Goal: Find contact information

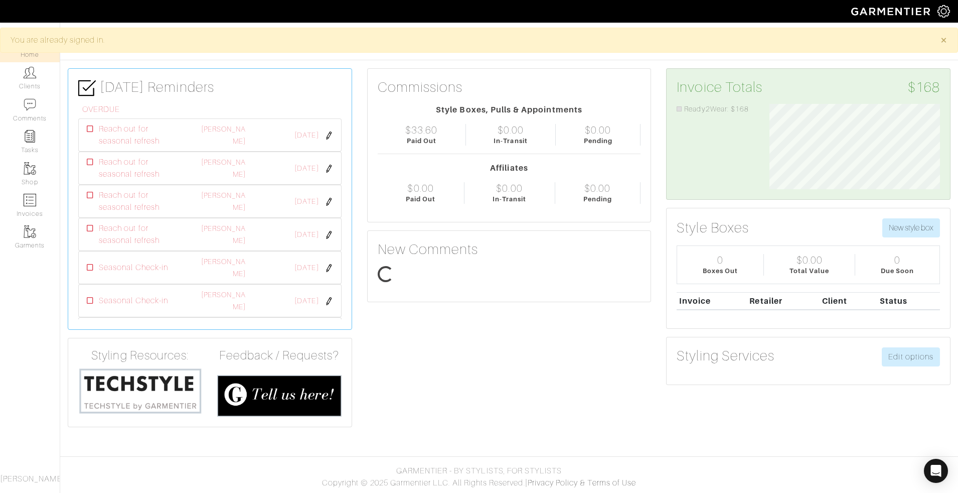
scroll to position [85, 186]
click at [41, 83] on link "Clients" at bounding box center [30, 78] width 60 height 32
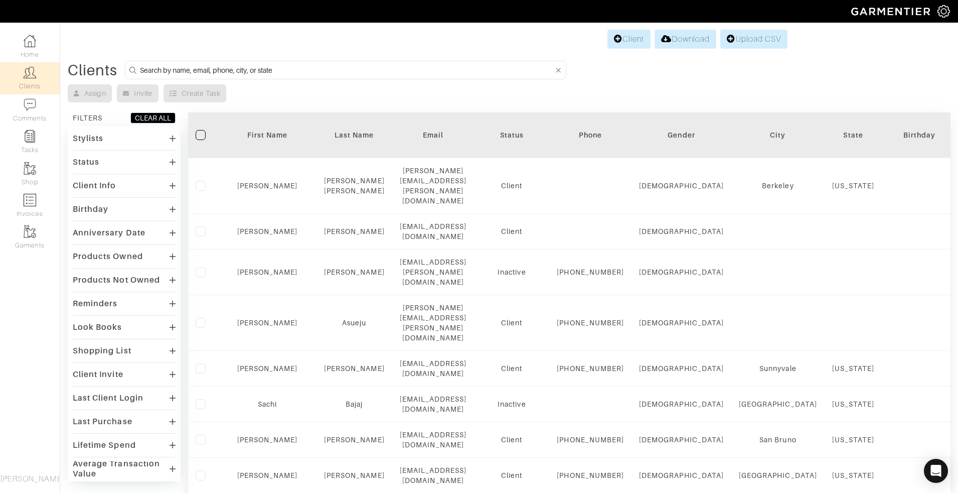
click at [283, 68] on input at bounding box center [347, 70] width 414 height 13
type input "laura"
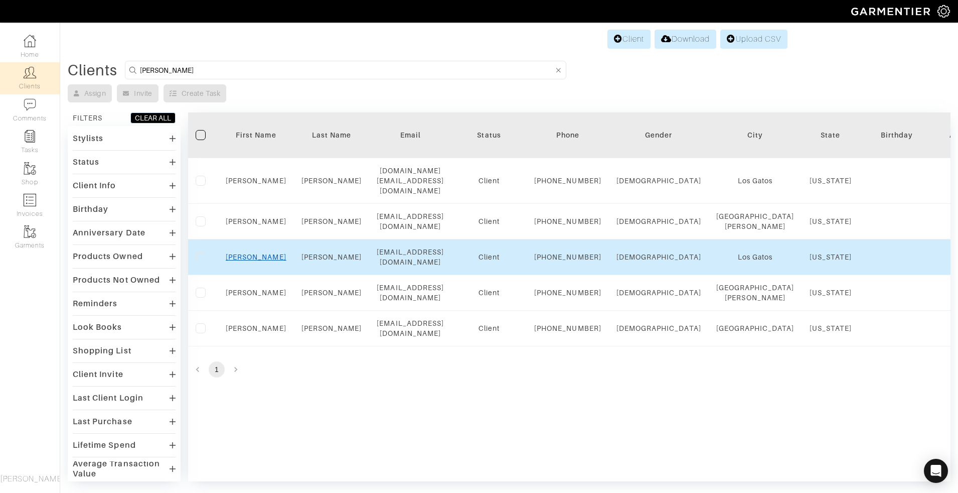
click at [251, 261] on link "Laura" at bounding box center [256, 257] width 61 height 8
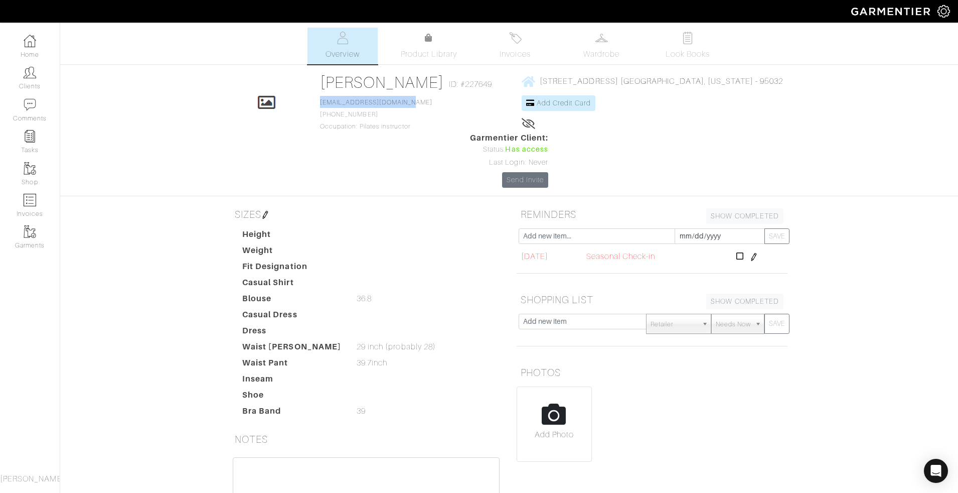
drag, startPoint x: 413, startPoint y: 104, endPoint x: 325, endPoint y: 105, distance: 88.3
click at [324, 105] on div "Click To Edit [PERSON_NAME] ID: #227649 [EMAIL_ADDRESS][DOMAIN_NAME] [PHONE_NUM…" at bounding box center [509, 130] width 572 height 115
copy link "[EMAIL_ADDRESS][DOMAIN_NAME]"
drag, startPoint x: 379, startPoint y: 115, endPoint x: 321, endPoint y: 118, distance: 57.8
click at [321, 118] on div "Click To Edit [PERSON_NAME] ID: #227649 [EMAIL_ADDRESS][DOMAIN_NAME] [PHONE_NUM…" at bounding box center [509, 130] width 572 height 115
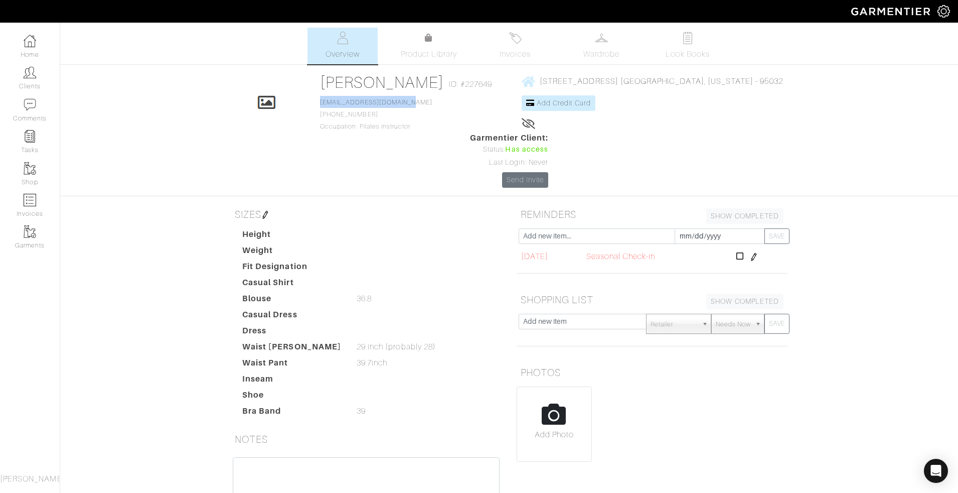
copy span "[PHONE_NUMBER]"
